Goal: Task Accomplishment & Management: Manage account settings

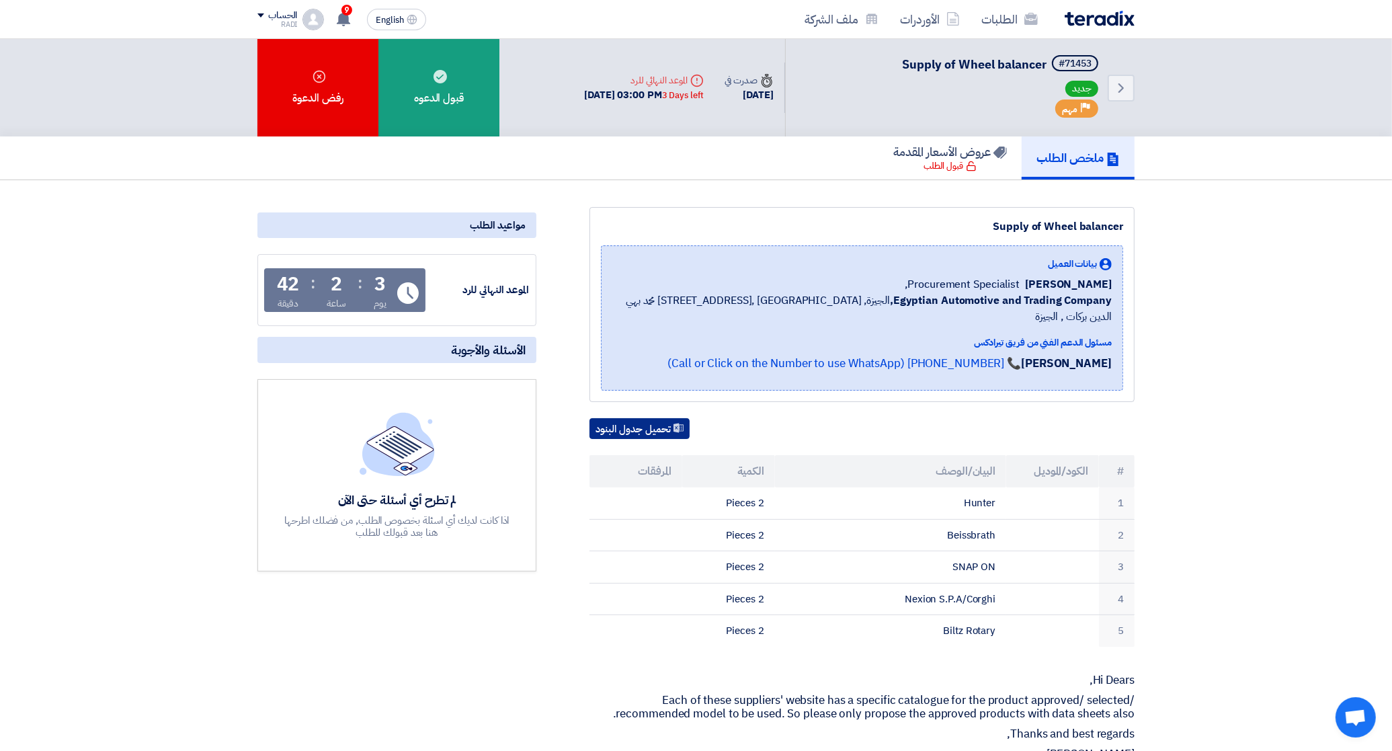
click at [656, 418] on button "تحميل جدول البنود" at bounding box center [639, 429] width 100 height 22
click at [1224, 606] on section "Supply of Wheel balancer بيانات العميل Fady Mahmoud Procurement Specialist, Egy…" at bounding box center [696, 742] width 1392 height 1125
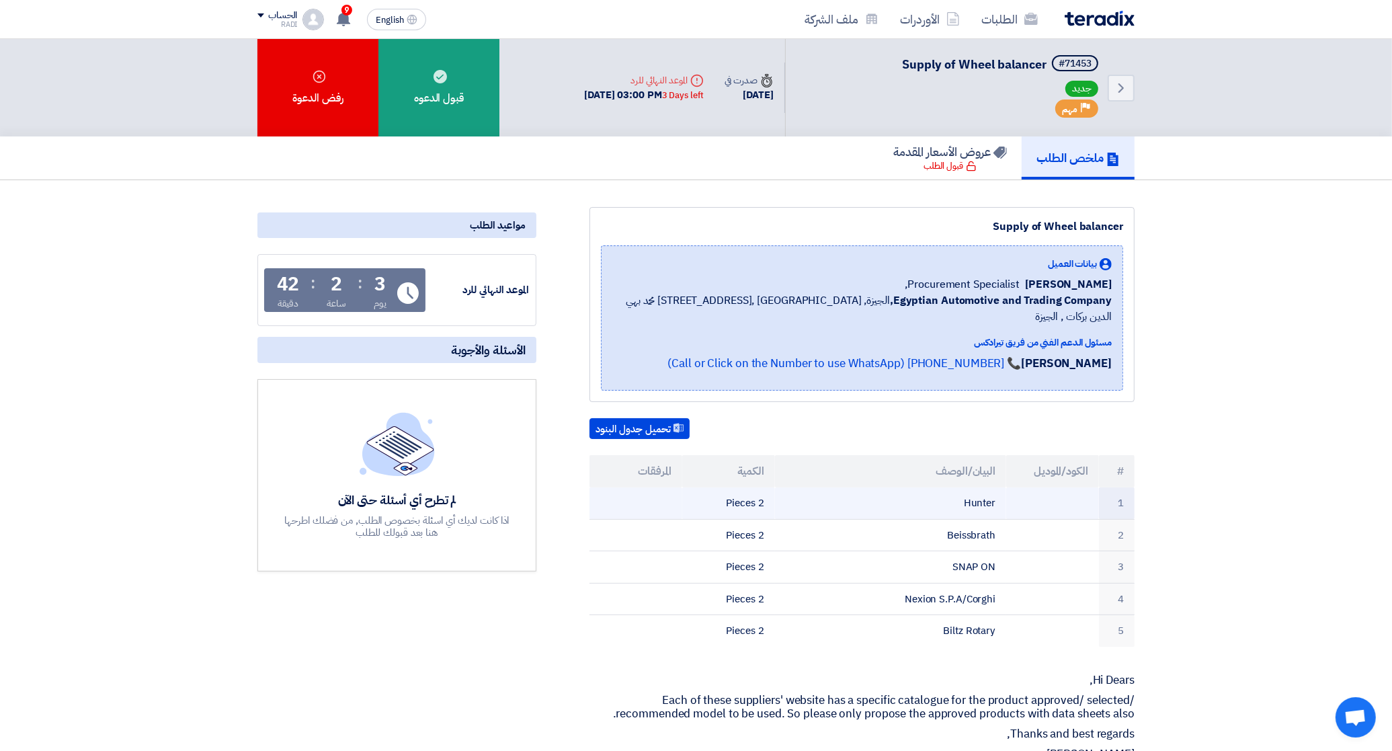
click at [860, 487] on td "Hunter" at bounding box center [891, 503] width 232 height 32
click at [999, 71] on span "Supply of Wheel balancer" at bounding box center [974, 64] width 145 height 18
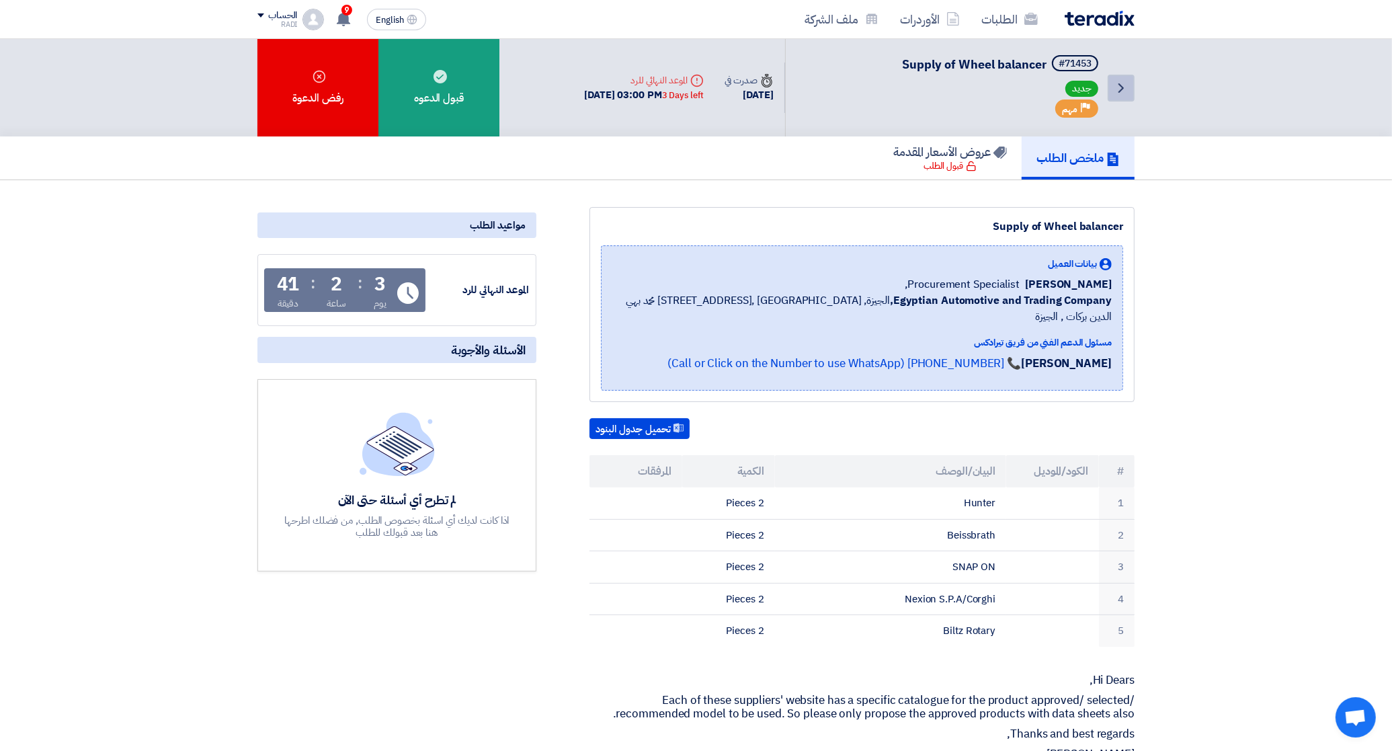
click at [1123, 84] on icon "Back" at bounding box center [1121, 88] width 16 height 16
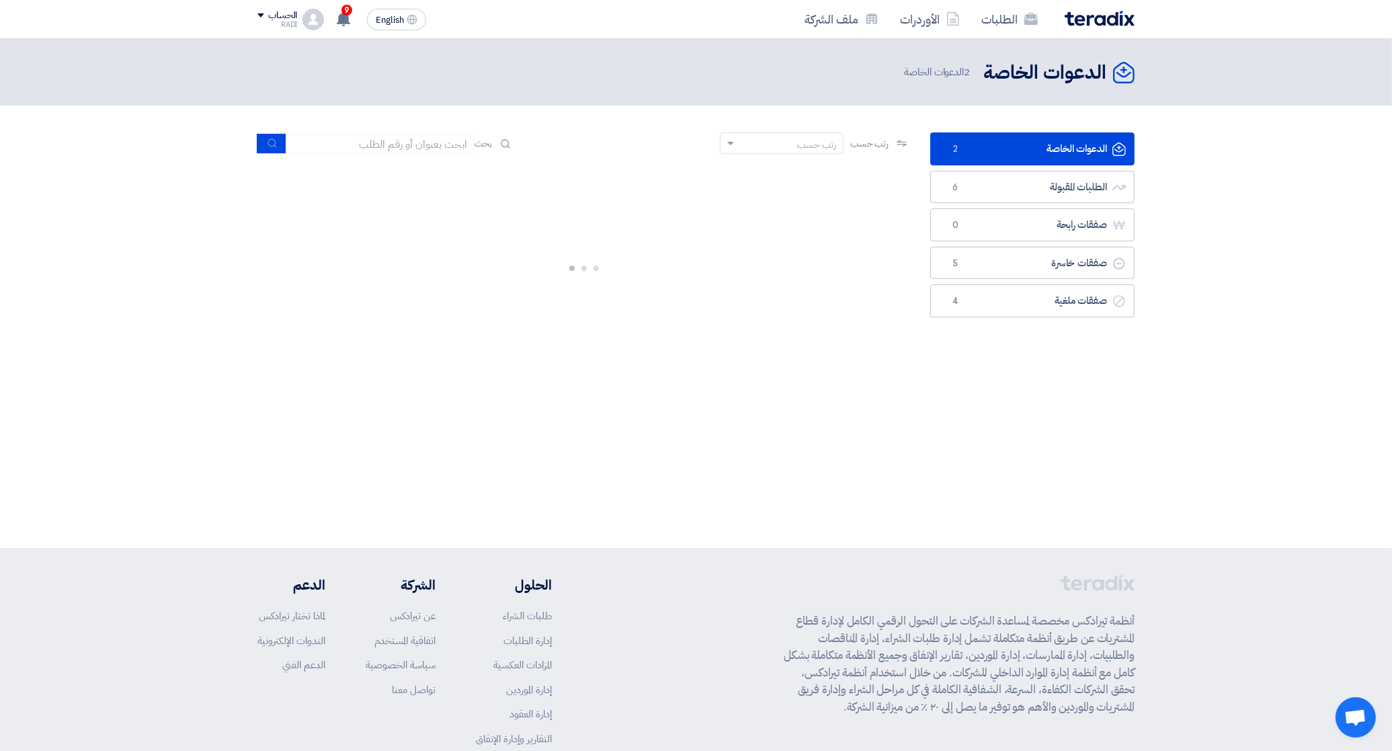
click at [1121, 72] on icon "الدعوات الخاصة" at bounding box center [1124, 73] width 22 height 22
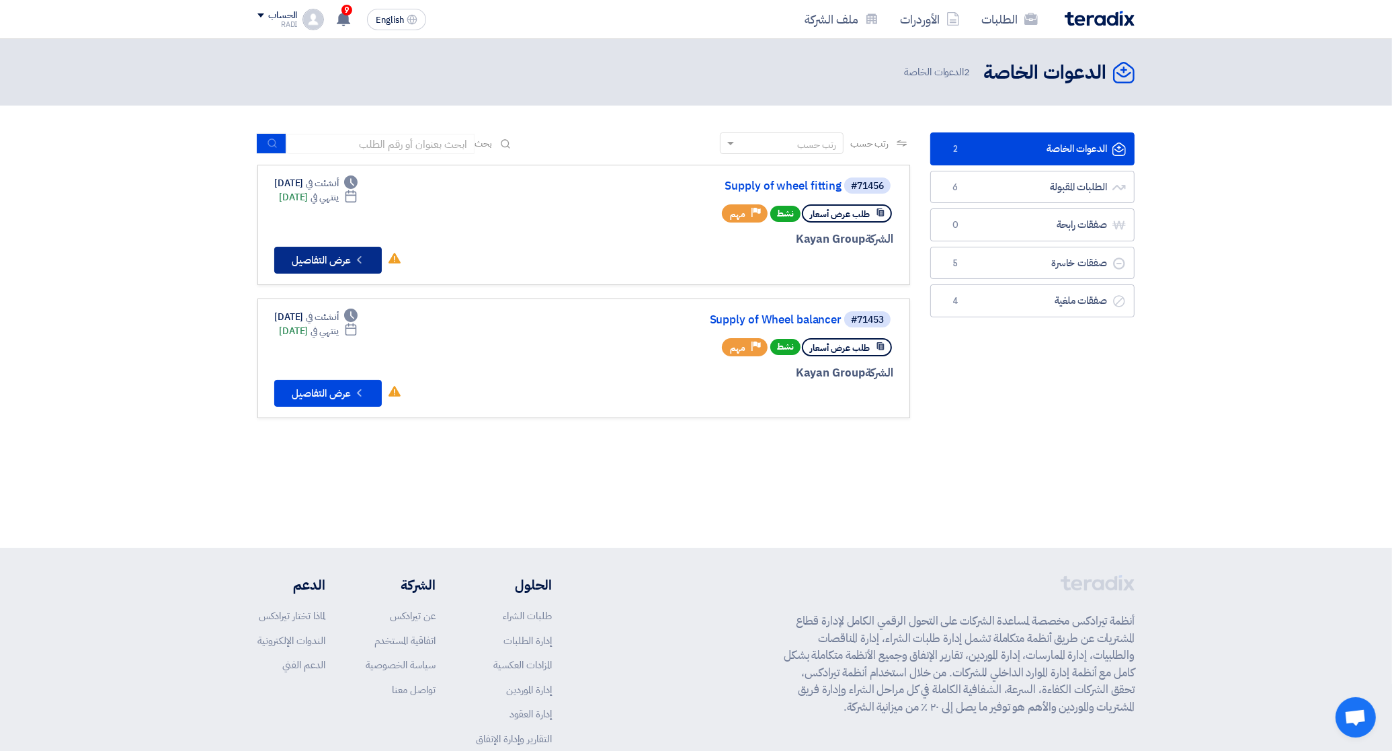
click at [324, 249] on button "Check details عرض التفاصيل" at bounding box center [328, 260] width 108 height 27
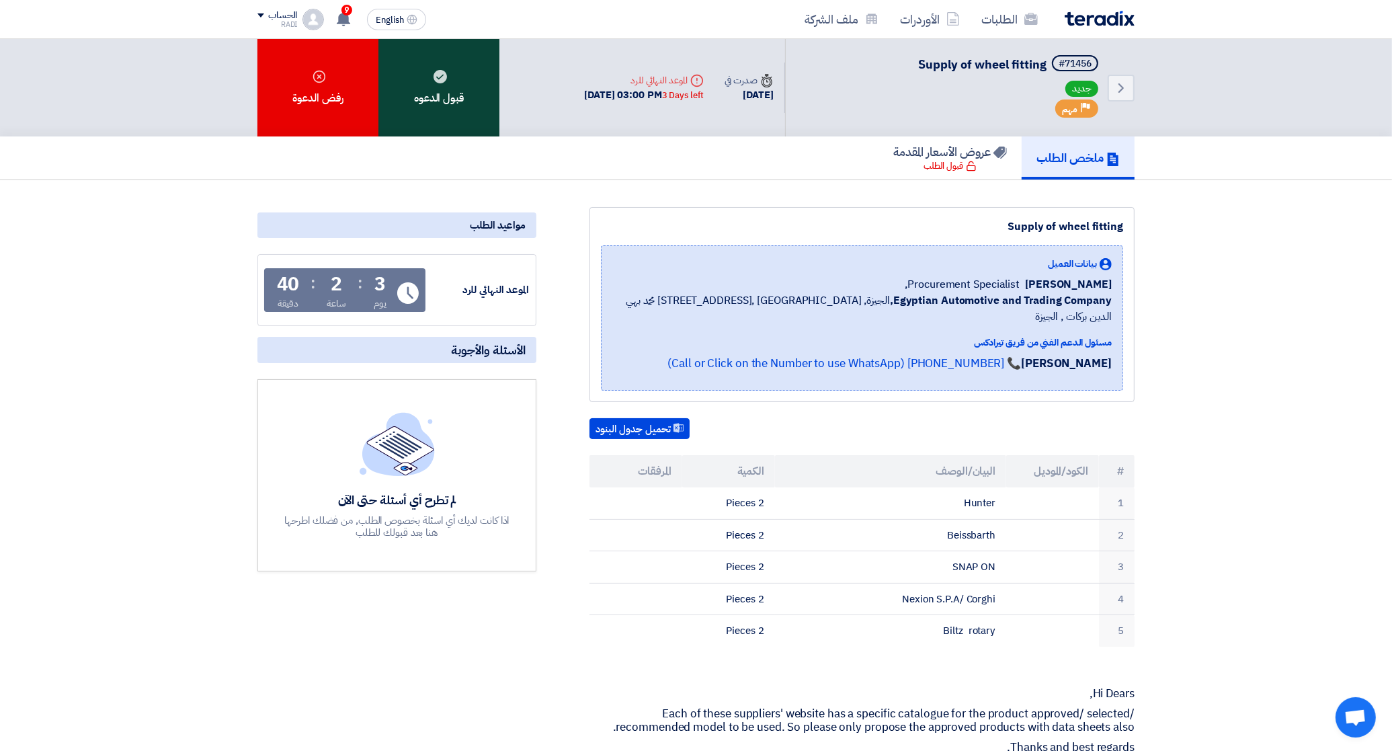
click at [454, 85] on div "قبول الدعوه" at bounding box center [438, 87] width 121 height 97
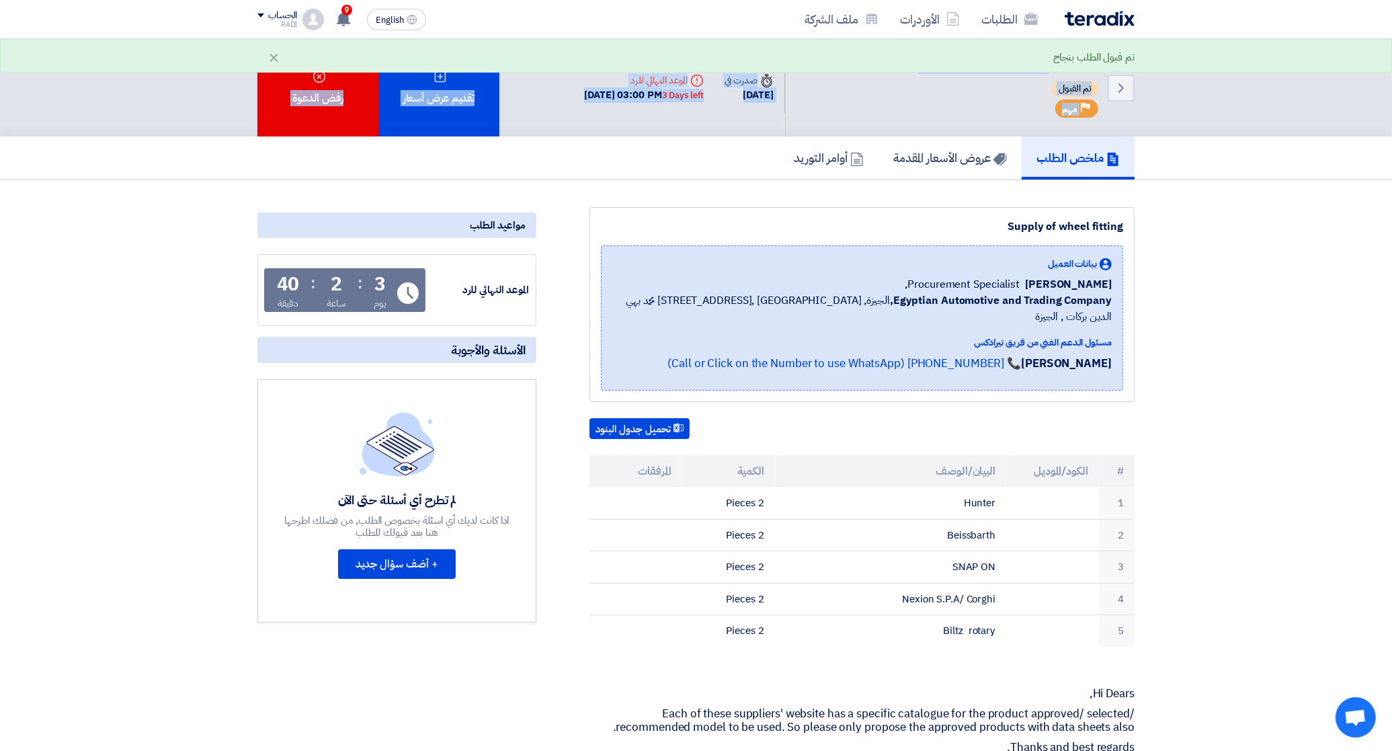
drag, startPoint x: 1178, startPoint y: 103, endPoint x: 1180, endPoint y: 175, distance: 72.6
click at [1180, 175] on div "Back #71456 Supply of wheel fitting تم القبول Priority مهم Time صدرت في 17 Sep,…" at bounding box center [696, 679] width 1392 height 1280
drag, startPoint x: 1180, startPoint y: 175, endPoint x: 1185, endPoint y: 251, distance: 75.5
click at [1185, 251] on section "Supply of wheel fitting بيانات العميل Fady Mahmoud Procurement Specialist, Egyp…" at bounding box center [696, 749] width 1392 height 1139
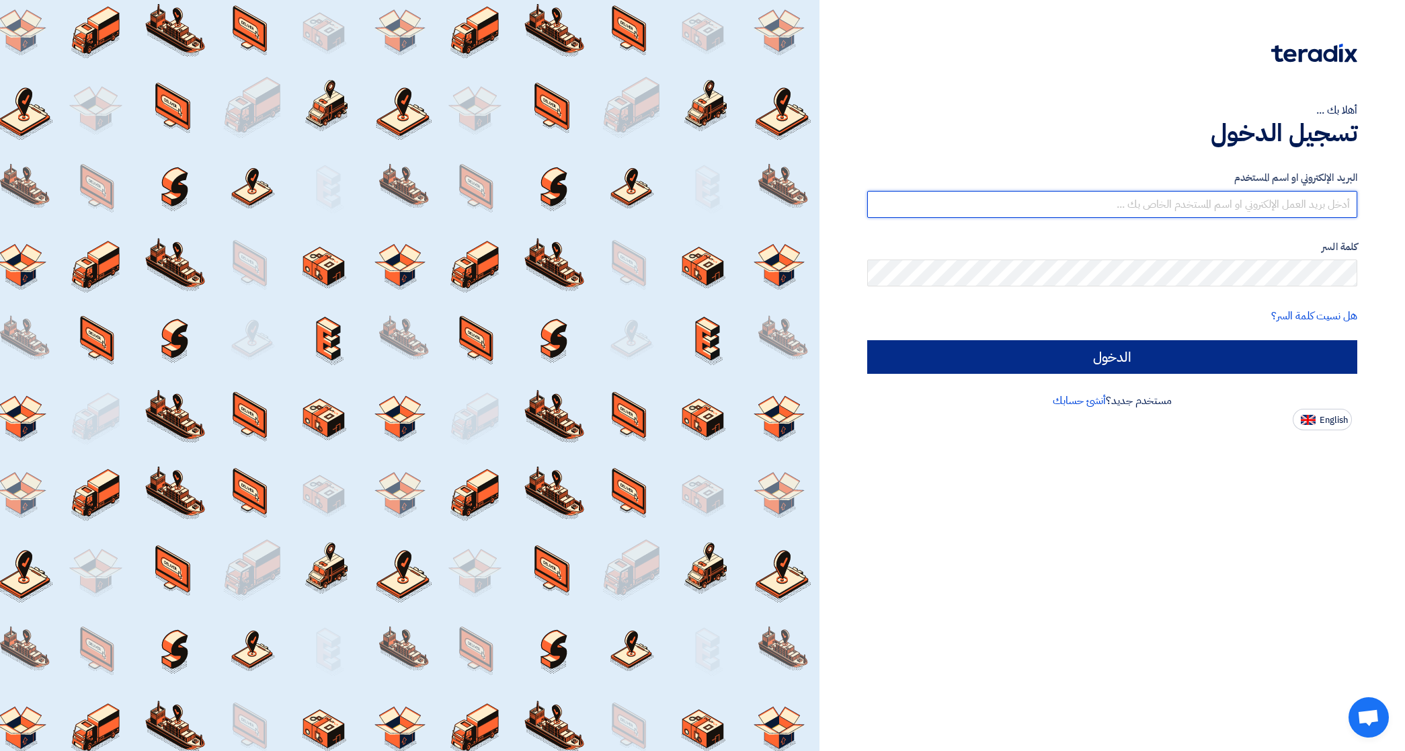
type input "[EMAIL_ADDRESS][DOMAIN_NAME]"
click at [1104, 351] on input "الدخول" at bounding box center [1112, 357] width 490 height 34
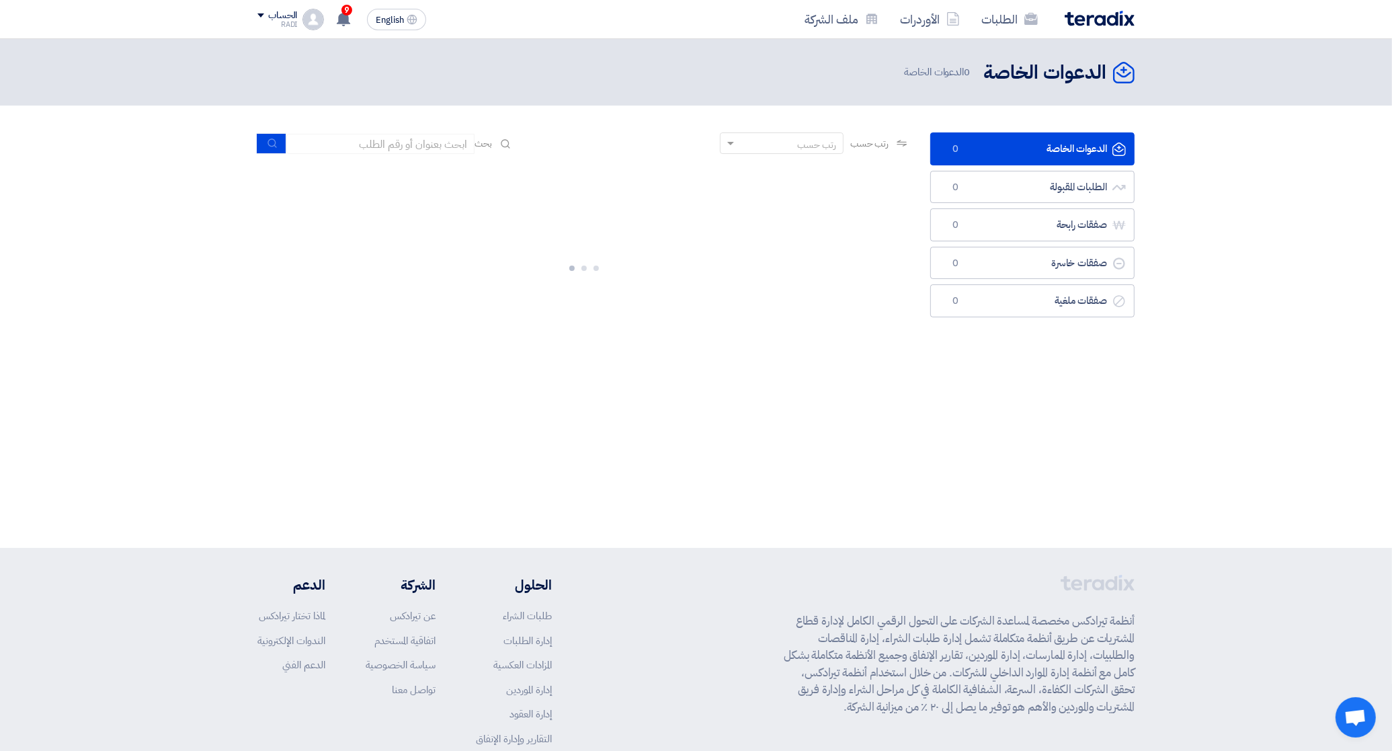
click at [1057, 151] on link "الدعوات الخاصة الدعوات الخاصة 0" at bounding box center [1032, 148] width 204 height 33
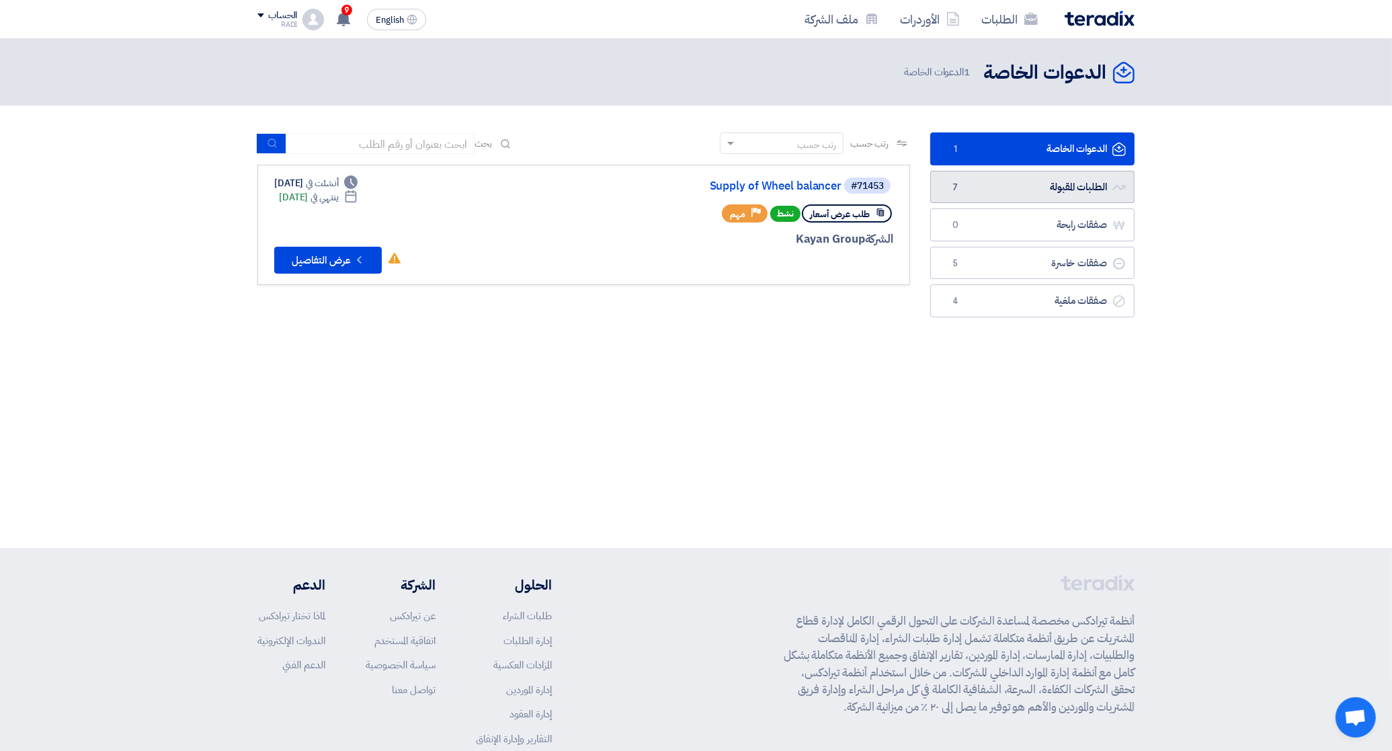
click at [1005, 192] on link "الطلبات المقبولة الطلبات المقبولة 7" at bounding box center [1032, 187] width 204 height 33
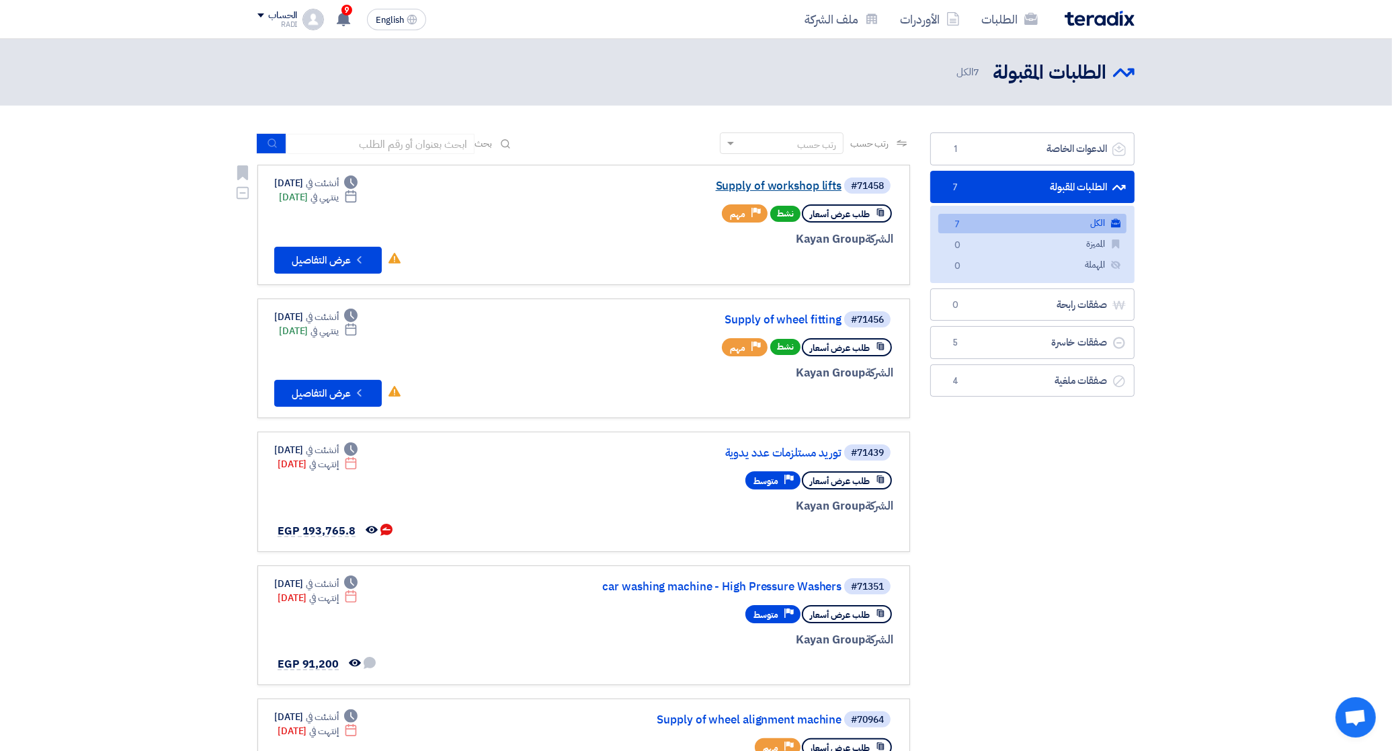
click at [768, 182] on link "Supply of workshop lifts" at bounding box center [707, 186] width 269 height 12
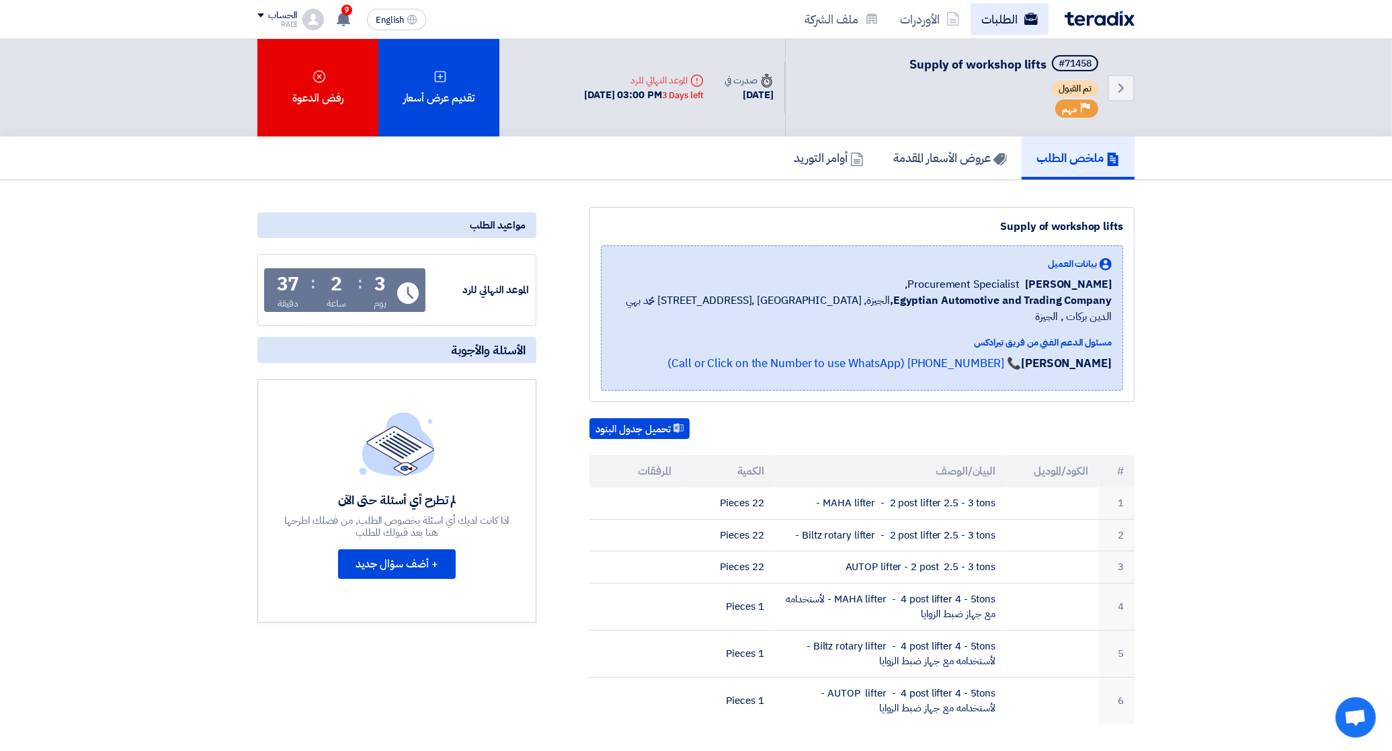
click at [1020, 17] on link "الطلبات" at bounding box center [1010, 19] width 78 height 32
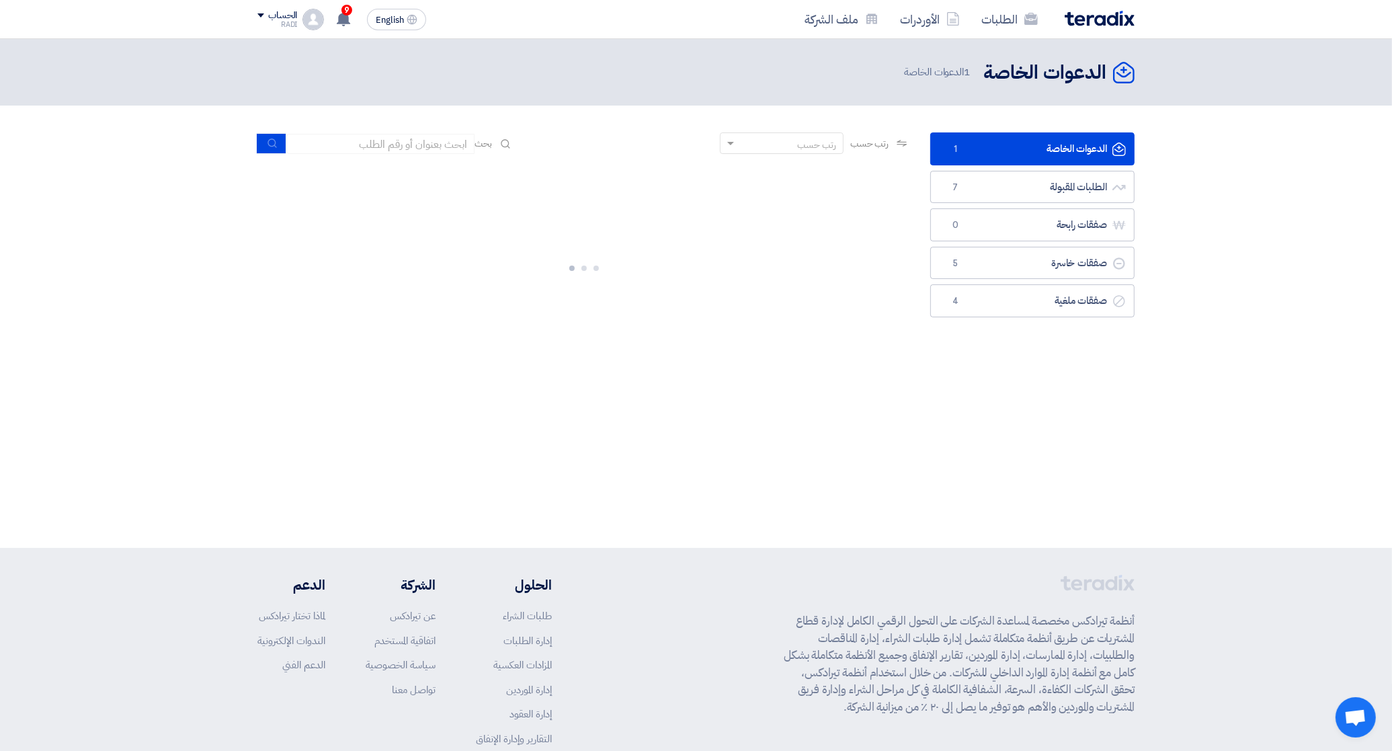
click at [1067, 149] on link "الدعوات الخاصة الدعوات الخاصة 1" at bounding box center [1032, 148] width 204 height 33
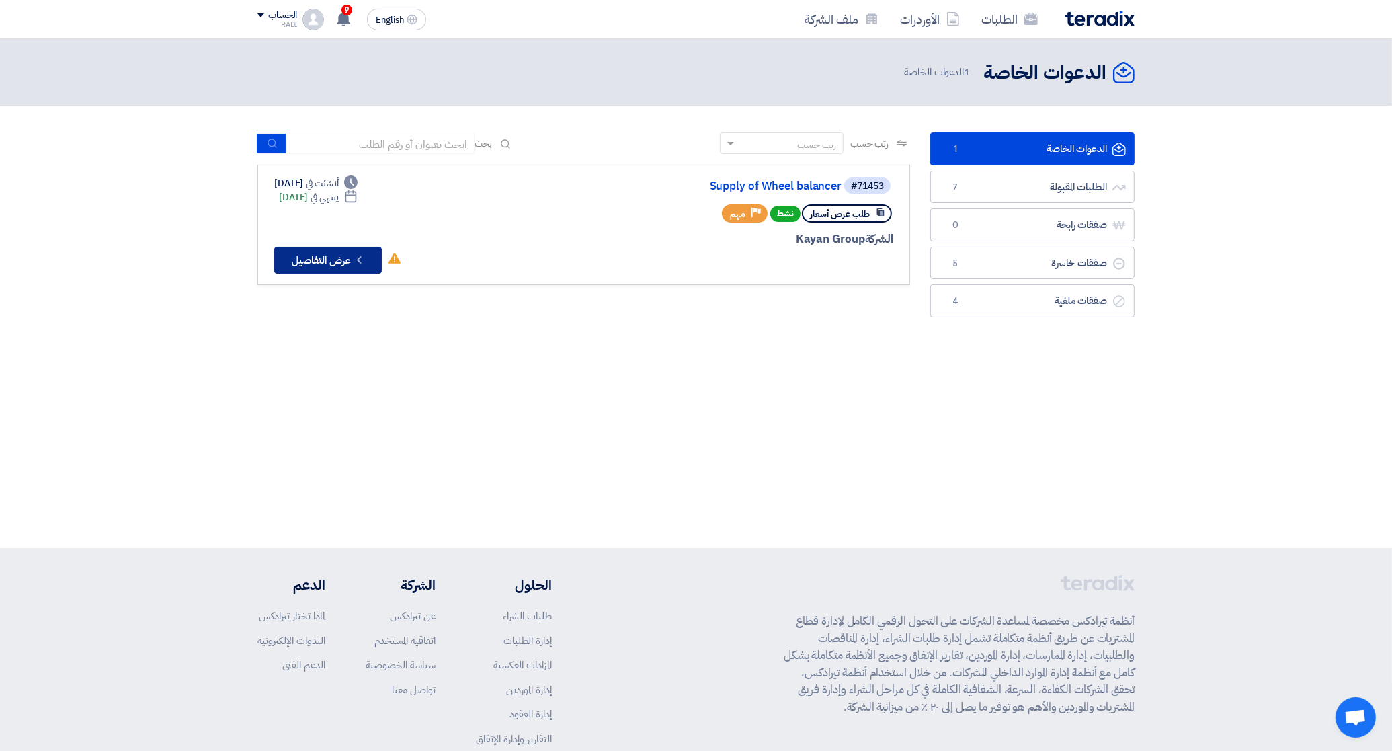
click at [344, 249] on button "Check details عرض التفاصيل" at bounding box center [328, 260] width 108 height 27
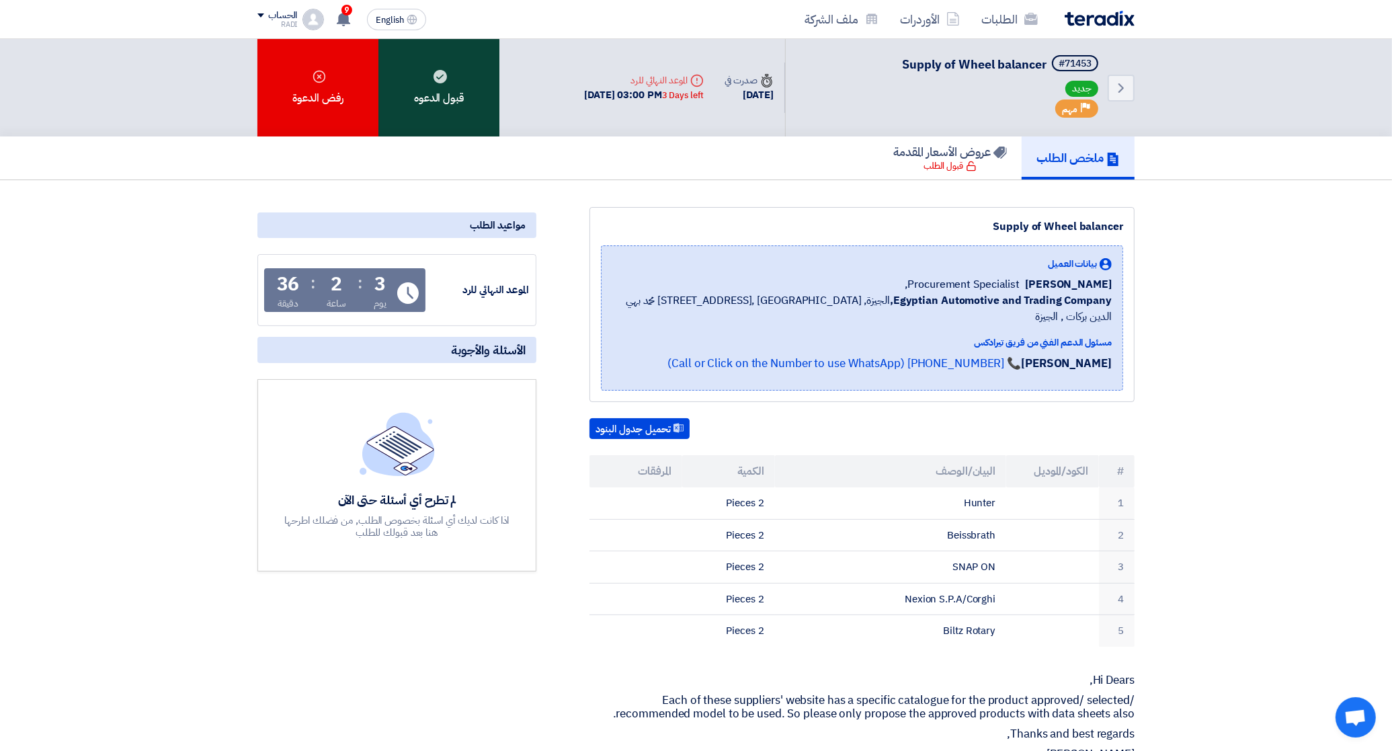
click at [425, 65] on div "قبول الدعوه" at bounding box center [438, 87] width 121 height 97
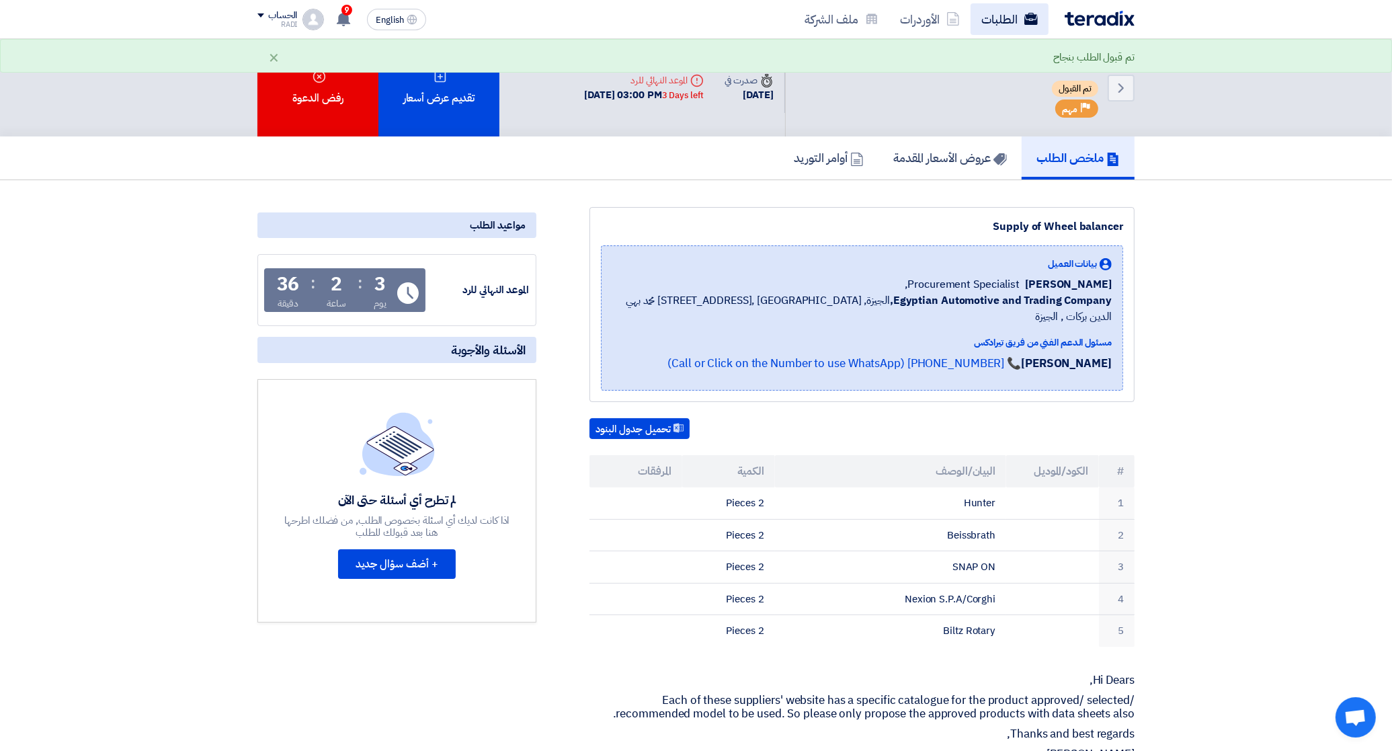
click at [979, 15] on link "الطلبات" at bounding box center [1010, 19] width 78 height 32
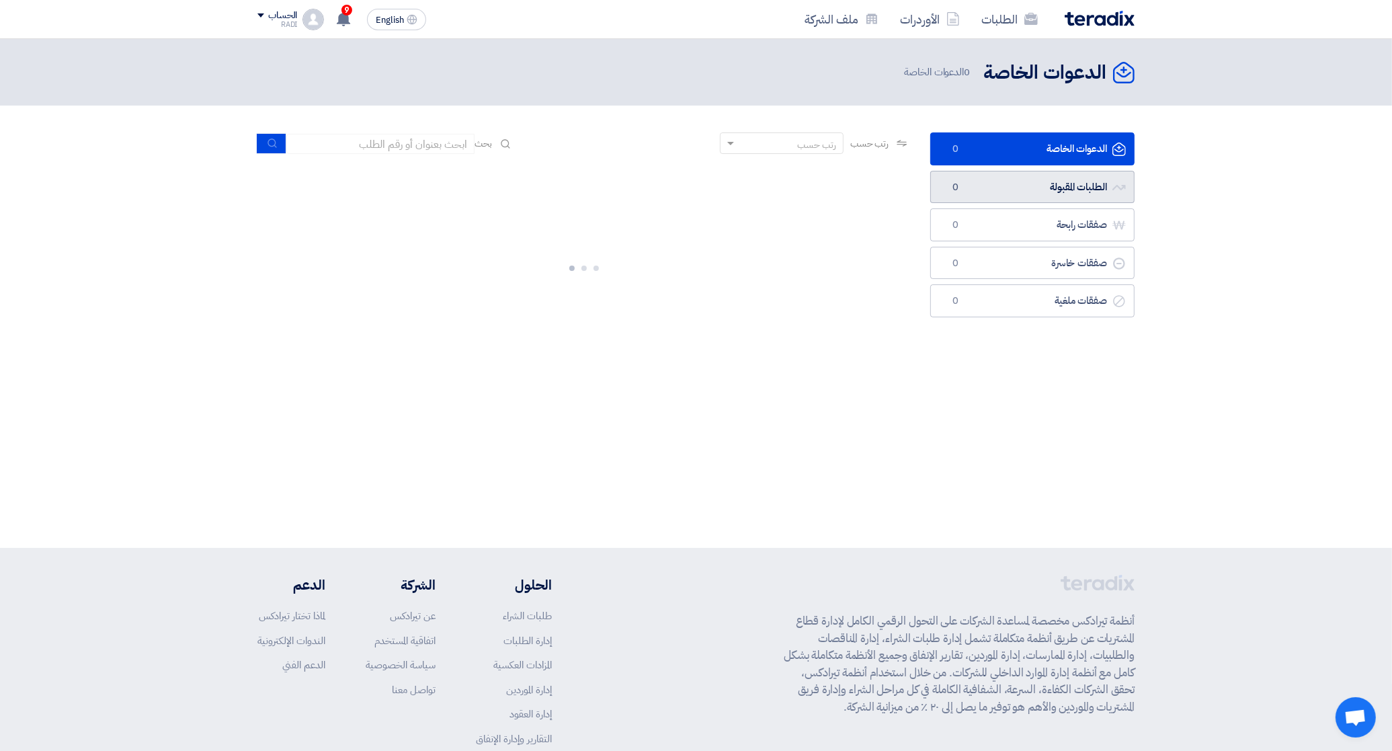
click at [1016, 180] on link "الطلبات المقبولة الطلبات المقبولة 0" at bounding box center [1032, 187] width 204 height 33
